Goal: Navigation & Orientation: Find specific page/section

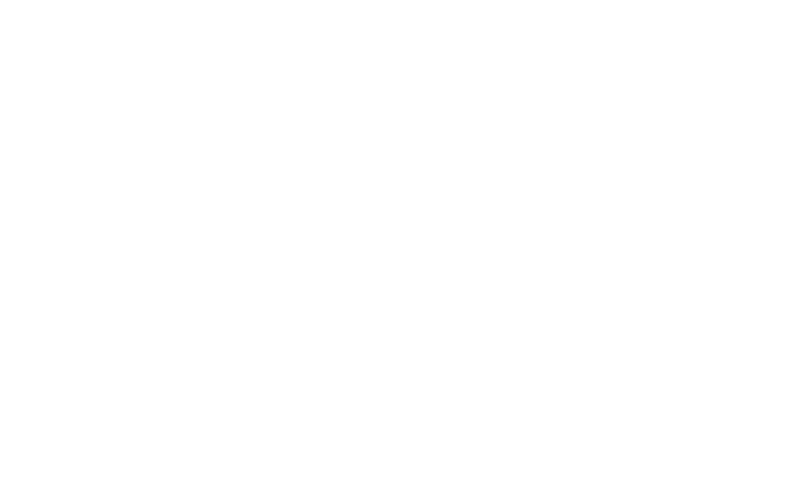
scroll to position [659, 0]
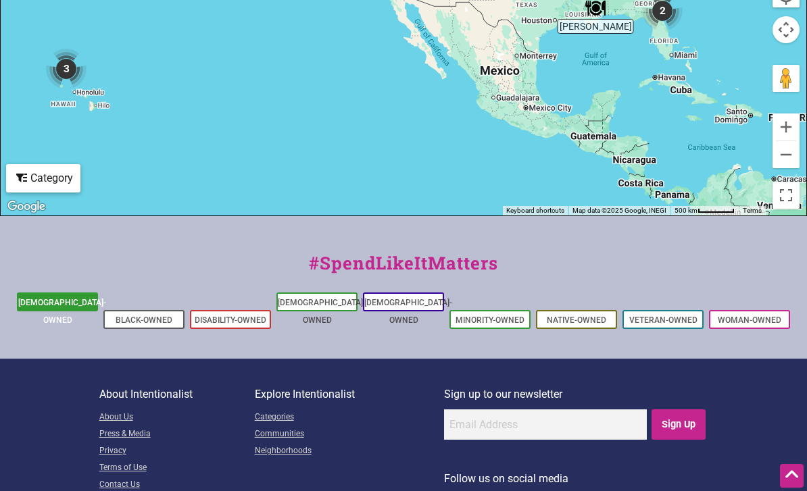
click at [72, 305] on li "[DEMOGRAPHIC_DATA]-Owned" at bounding box center [57, 302] width 81 height 19
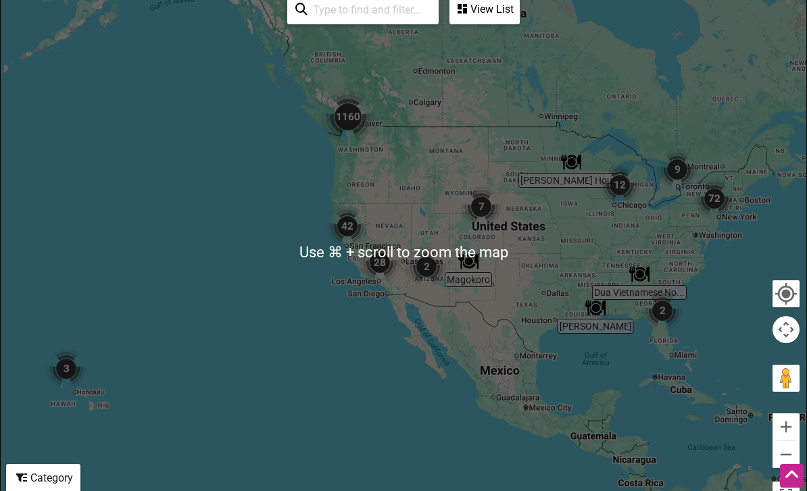
scroll to position [359, 0]
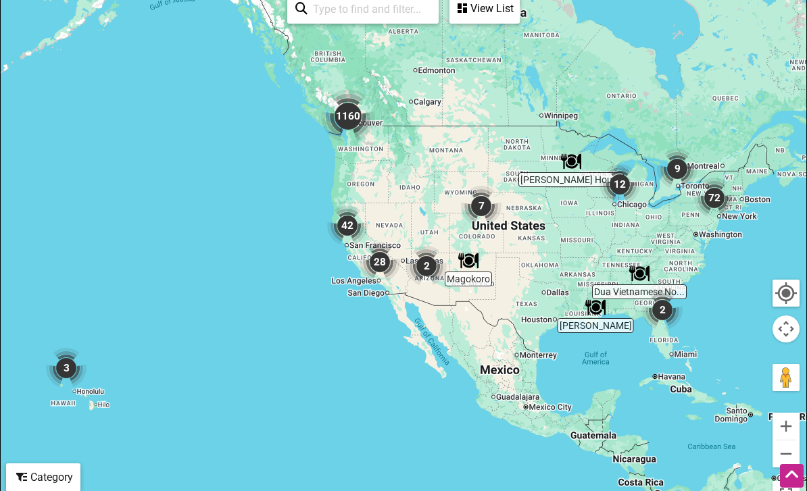
click at [479, 207] on img "7" at bounding box center [480, 205] width 51 height 51
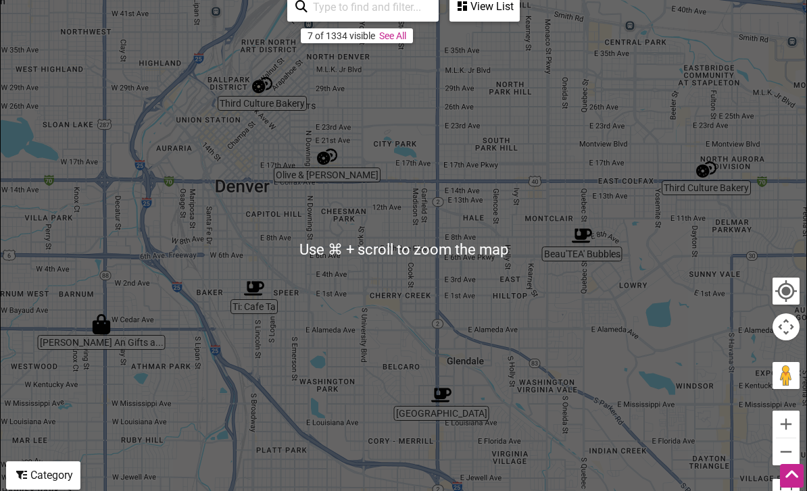
scroll to position [362, 0]
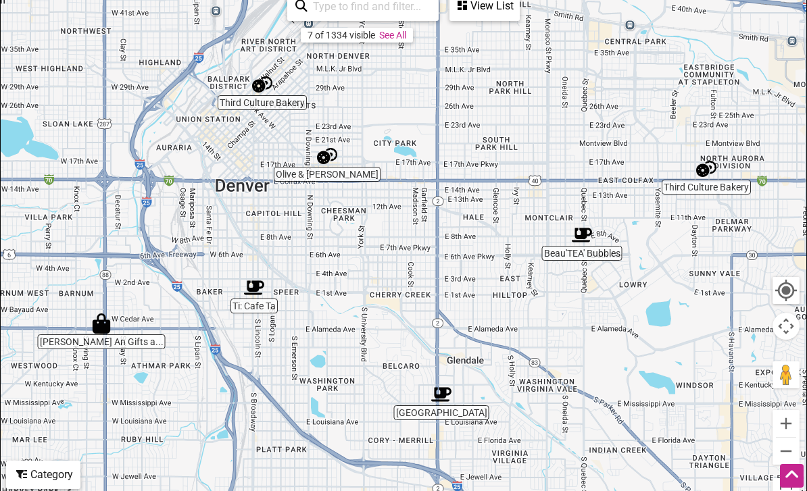
click at [130, 339] on div "To navigate, press the arrow keys." at bounding box center [403, 249] width 805 height 526
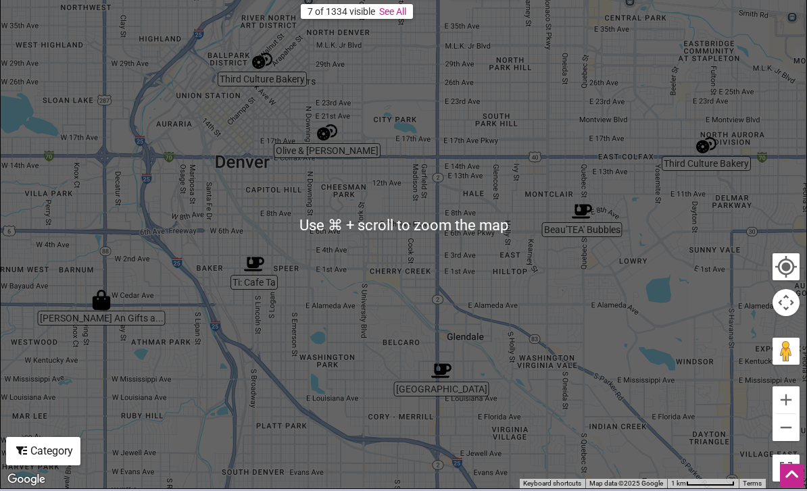
scroll to position [386, 0]
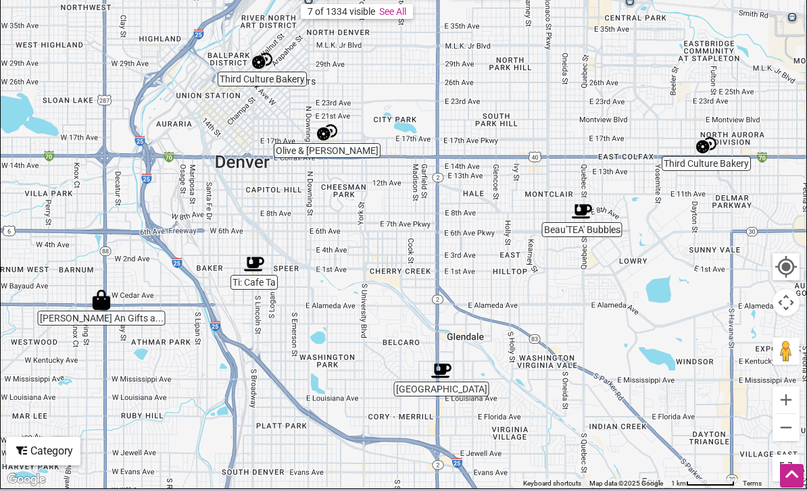
click at [53, 447] on div "Category" at bounding box center [43, 451] width 72 height 26
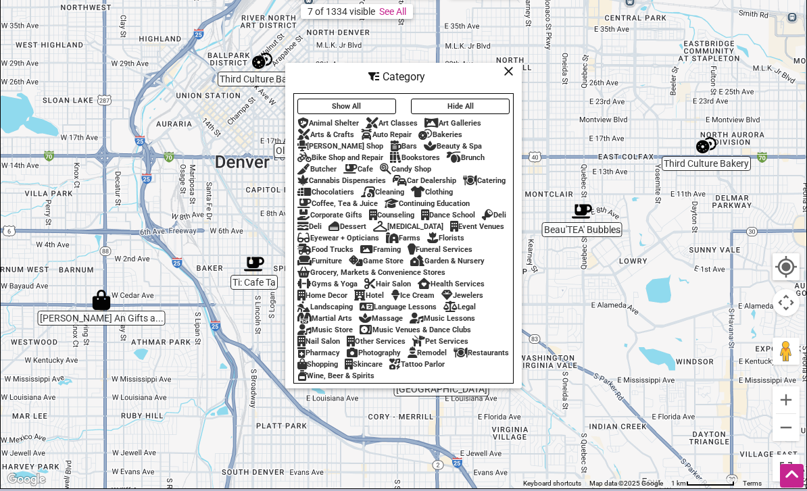
click at [331, 139] on div "Arts & Crafts" at bounding box center [325, 134] width 57 height 9
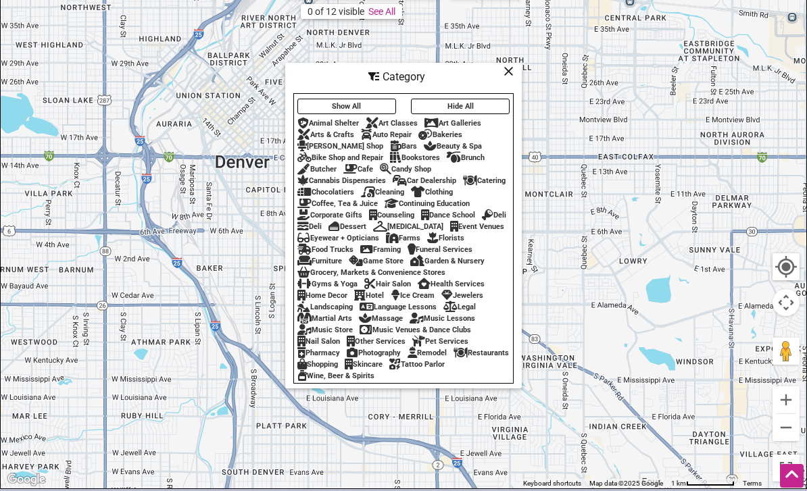
click at [346, 139] on div "Arts & Crafts" at bounding box center [325, 134] width 57 height 9
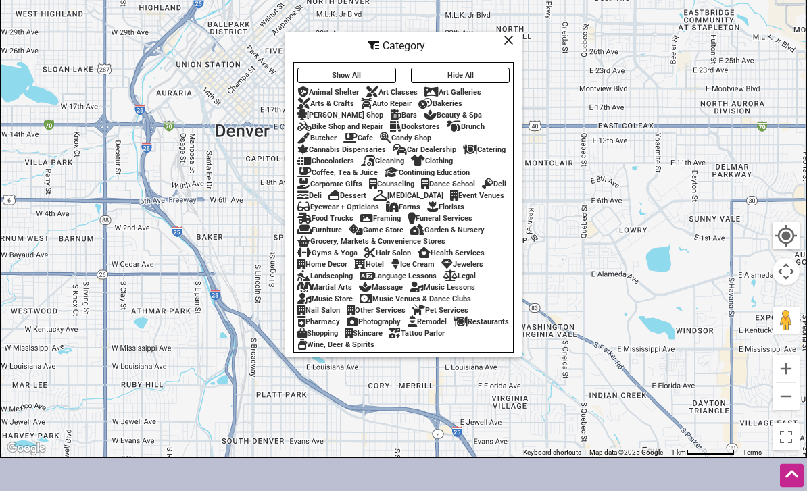
scroll to position [417, 0]
click at [382, 338] on div "Skincare" at bounding box center [364, 333] width 38 height 9
click at [506, 41] on icon at bounding box center [508, 40] width 10 height 1
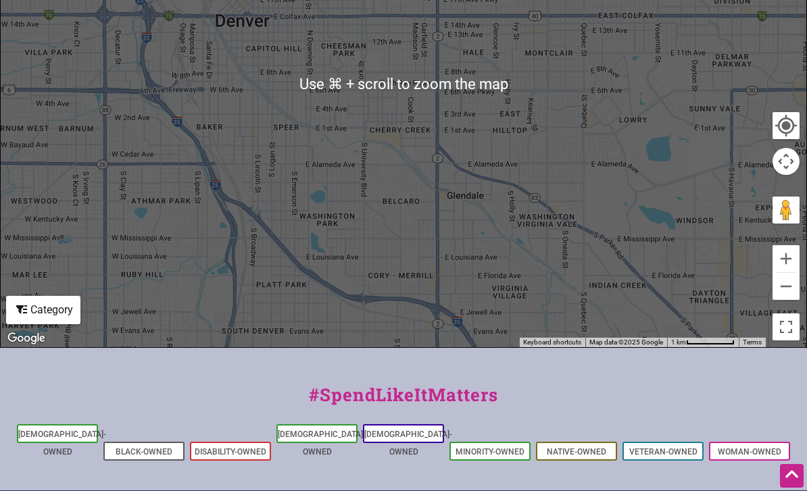
scroll to position [594, 0]
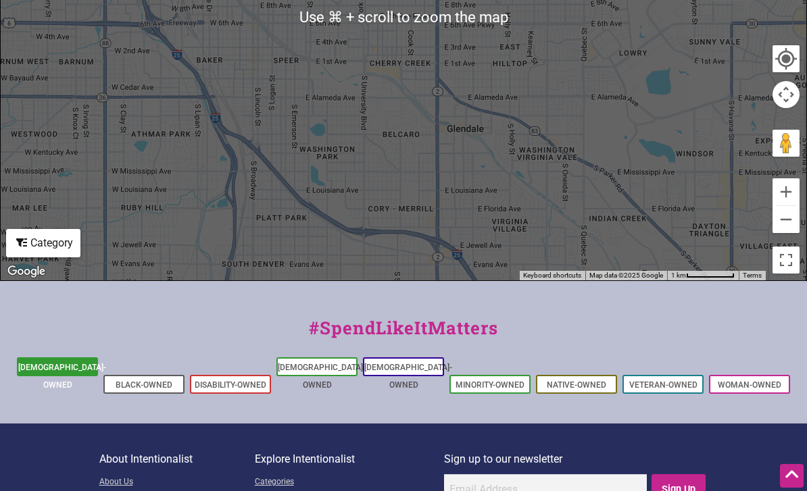
click at [36, 364] on link "[DEMOGRAPHIC_DATA]-Owned" at bounding box center [62, 376] width 88 height 27
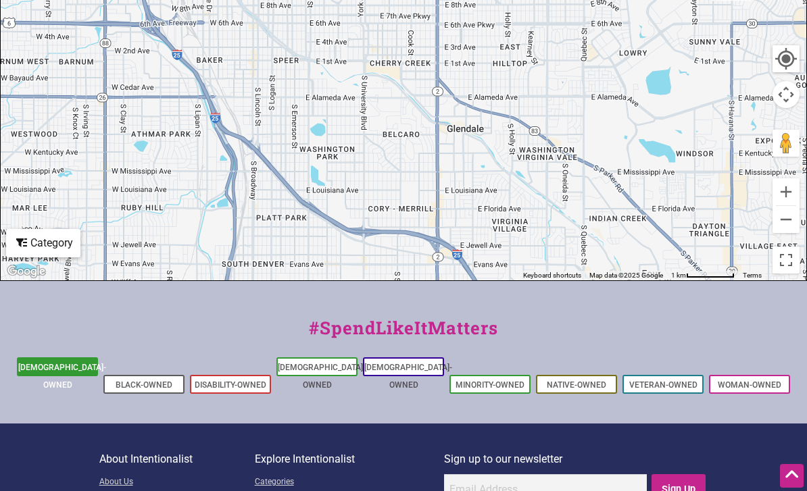
scroll to position [637, 0]
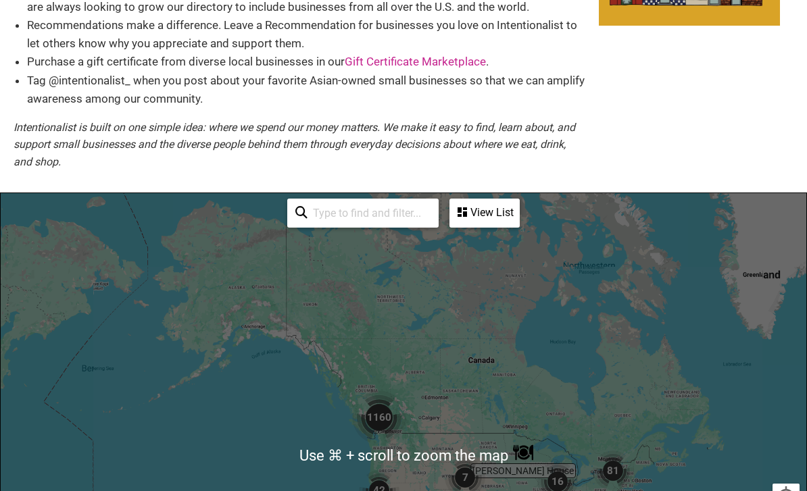
scroll to position [433, 0]
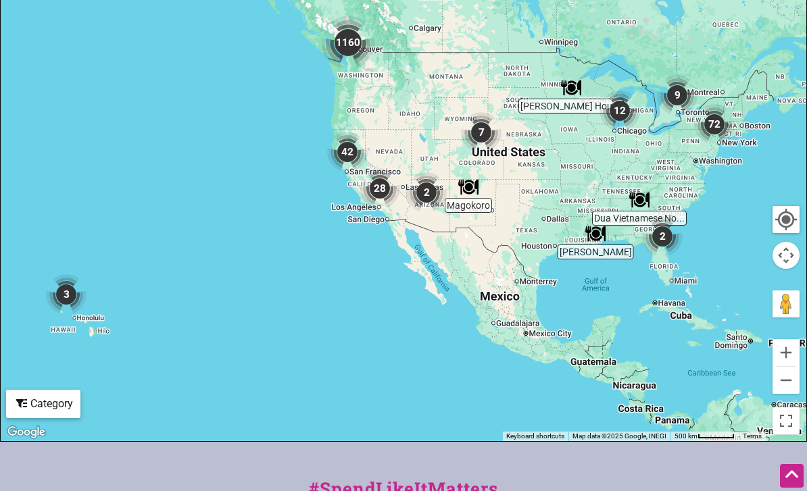
click at [426, 191] on img "2" at bounding box center [426, 192] width 51 height 51
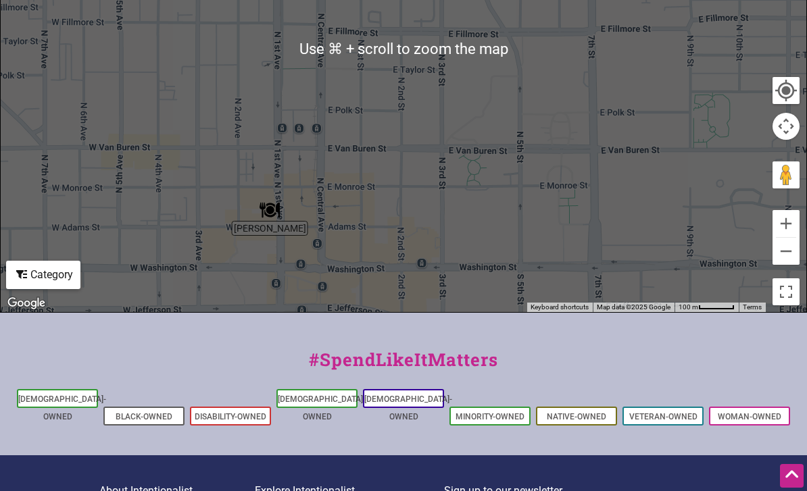
scroll to position [659, 0]
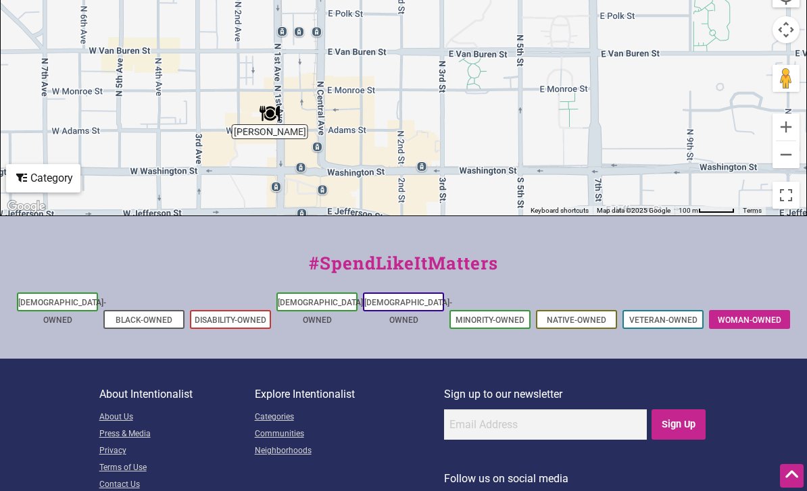
click at [762, 315] on link "Woman-Owned" at bounding box center [749, 319] width 64 height 9
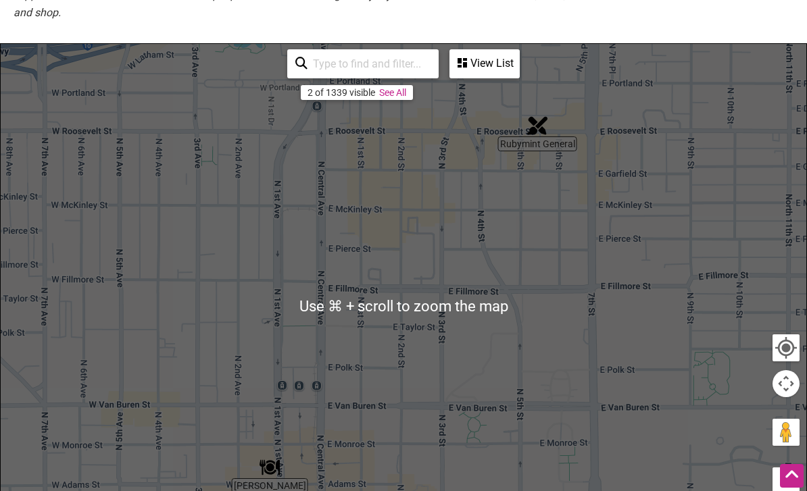
scroll to position [224, 0]
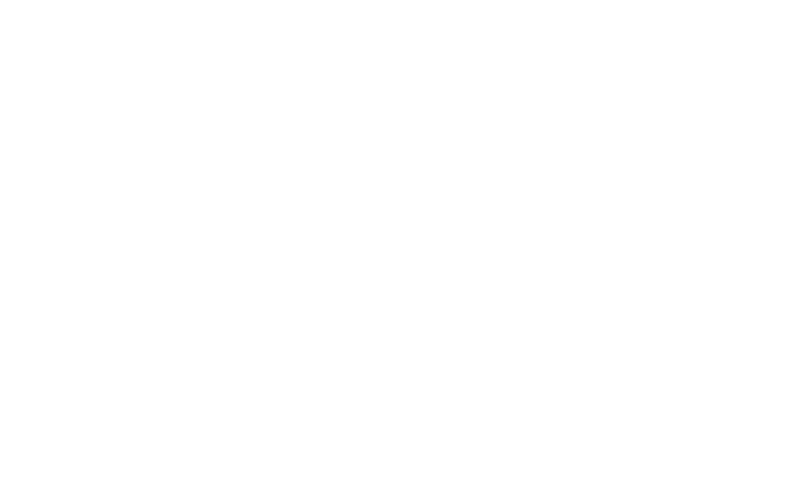
scroll to position [232, 0]
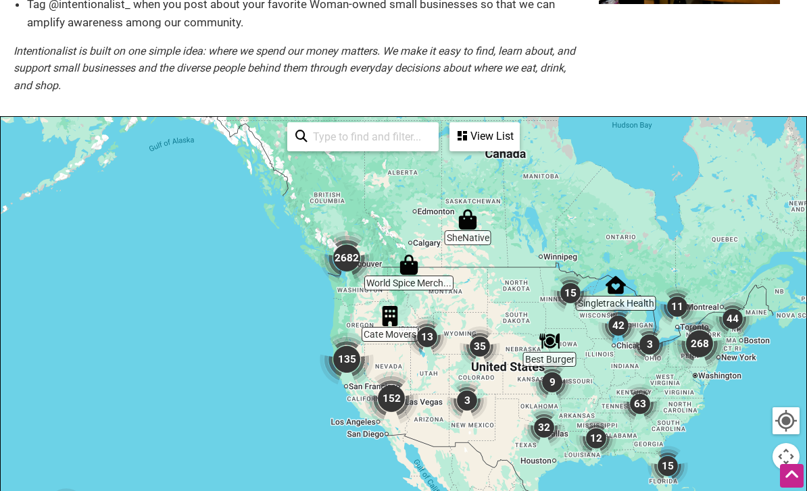
click at [481, 347] on img "35" at bounding box center [479, 346] width 51 height 51
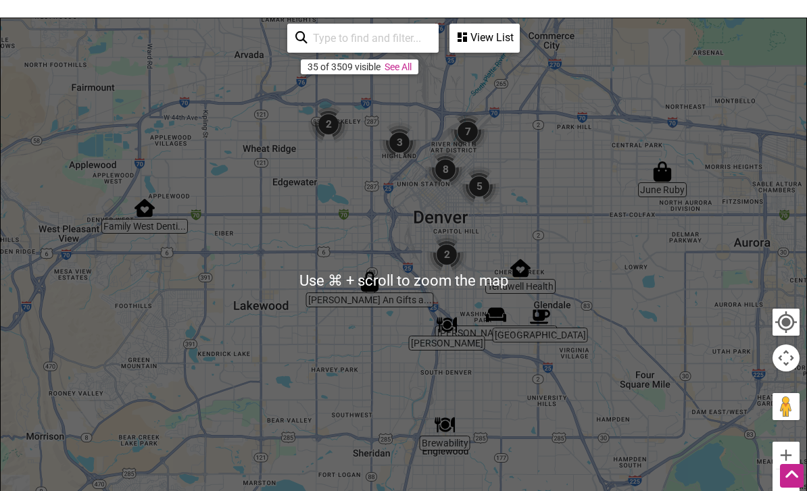
scroll to position [331, 0]
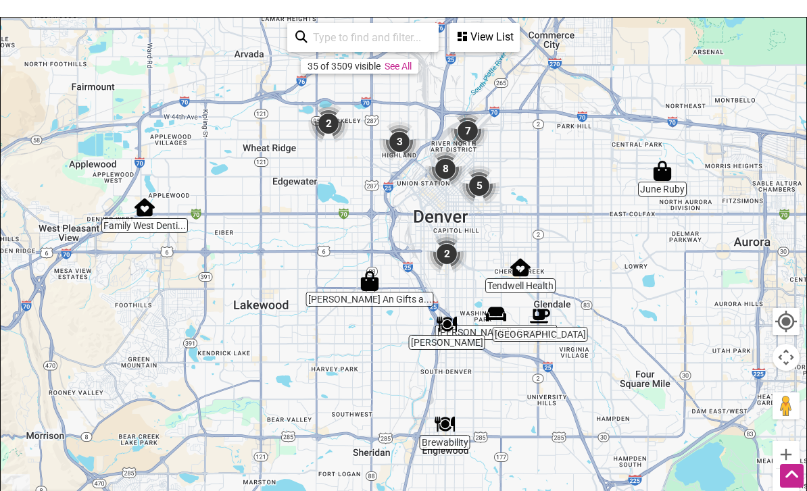
click at [454, 247] on img "2" at bounding box center [446, 253] width 51 height 51
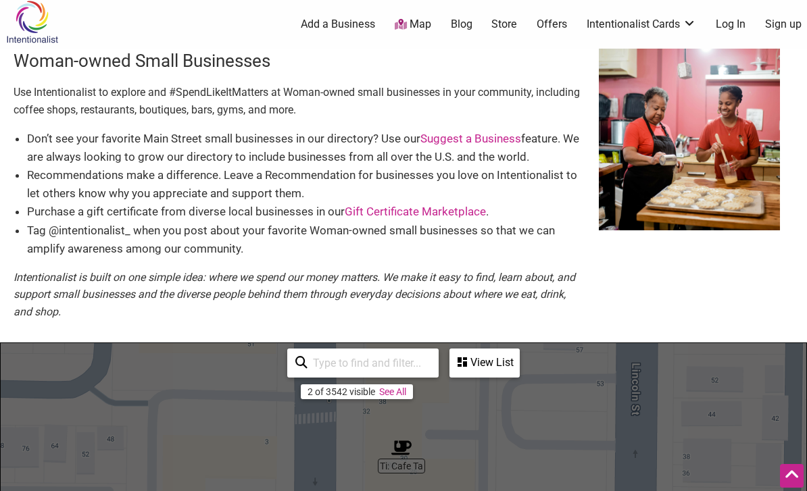
scroll to position [0, 0]
